Goal: Navigation & Orientation: Find specific page/section

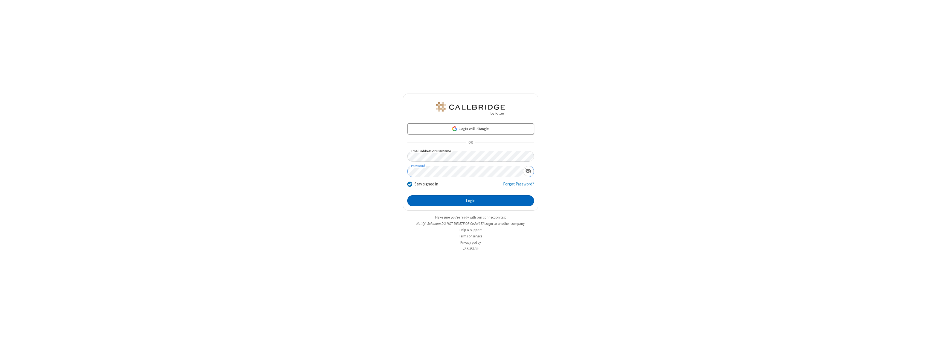
click at [470, 201] on button "Login" at bounding box center [470, 200] width 127 height 11
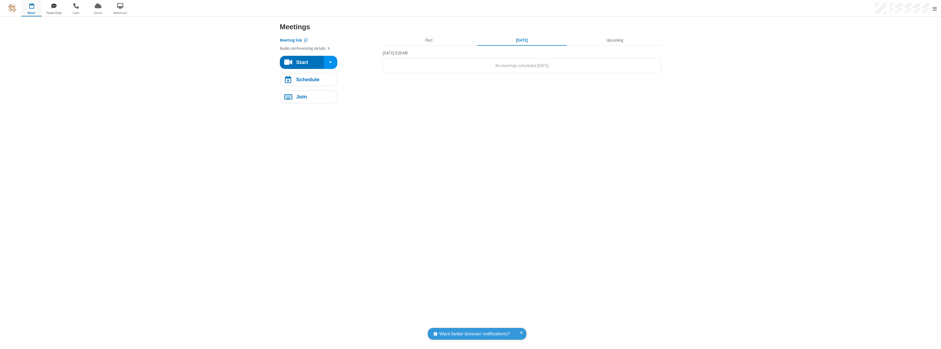
click at [54, 5] on span "button" at bounding box center [53, 5] width 21 height 9
